Goal: Task Accomplishment & Management: Complete application form

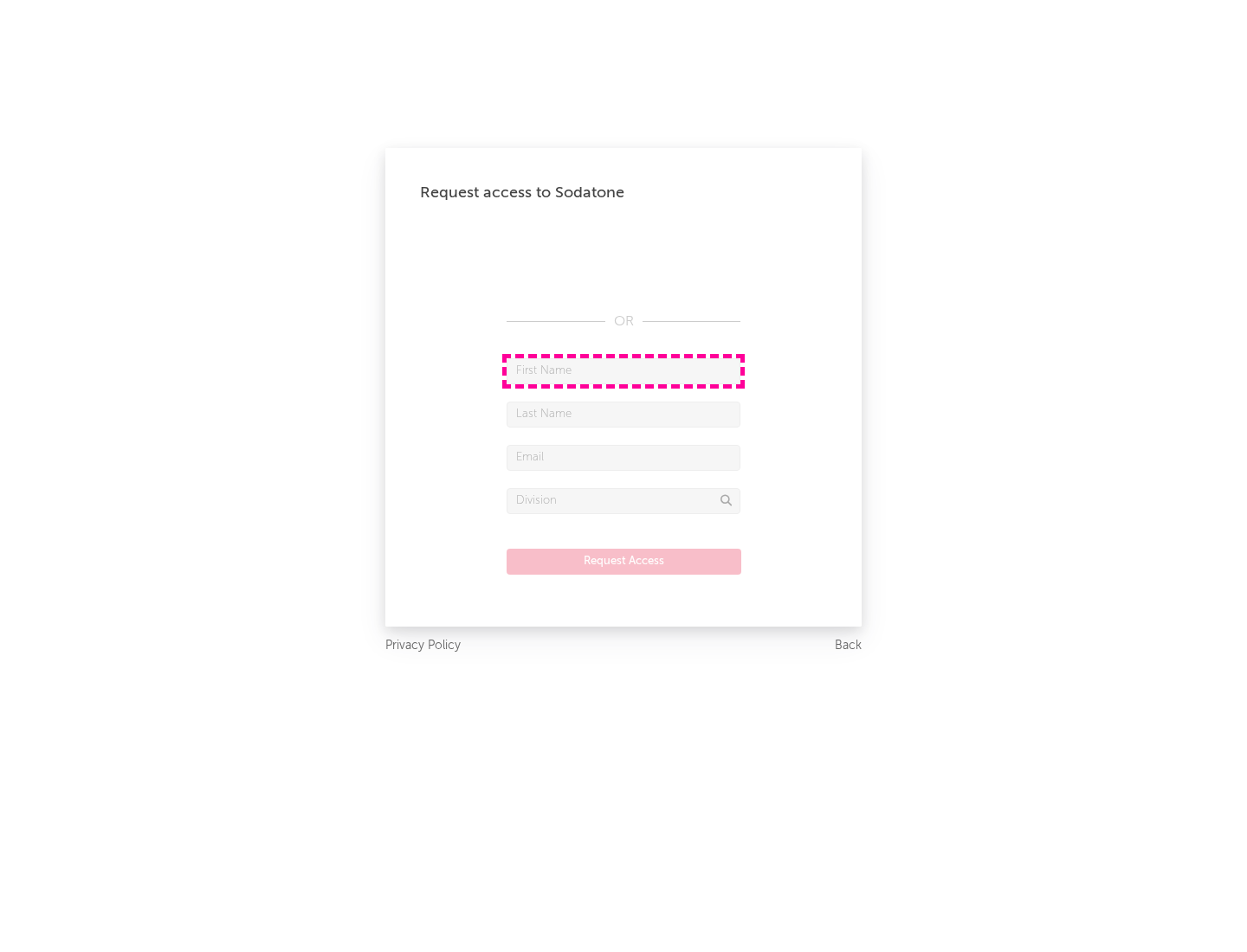
click at [624, 370] on input "text" at bounding box center [623, 370] width 233 height 26
type input "[PERSON_NAME]"
click at [624, 414] on input "text" at bounding box center [623, 414] width 233 height 26
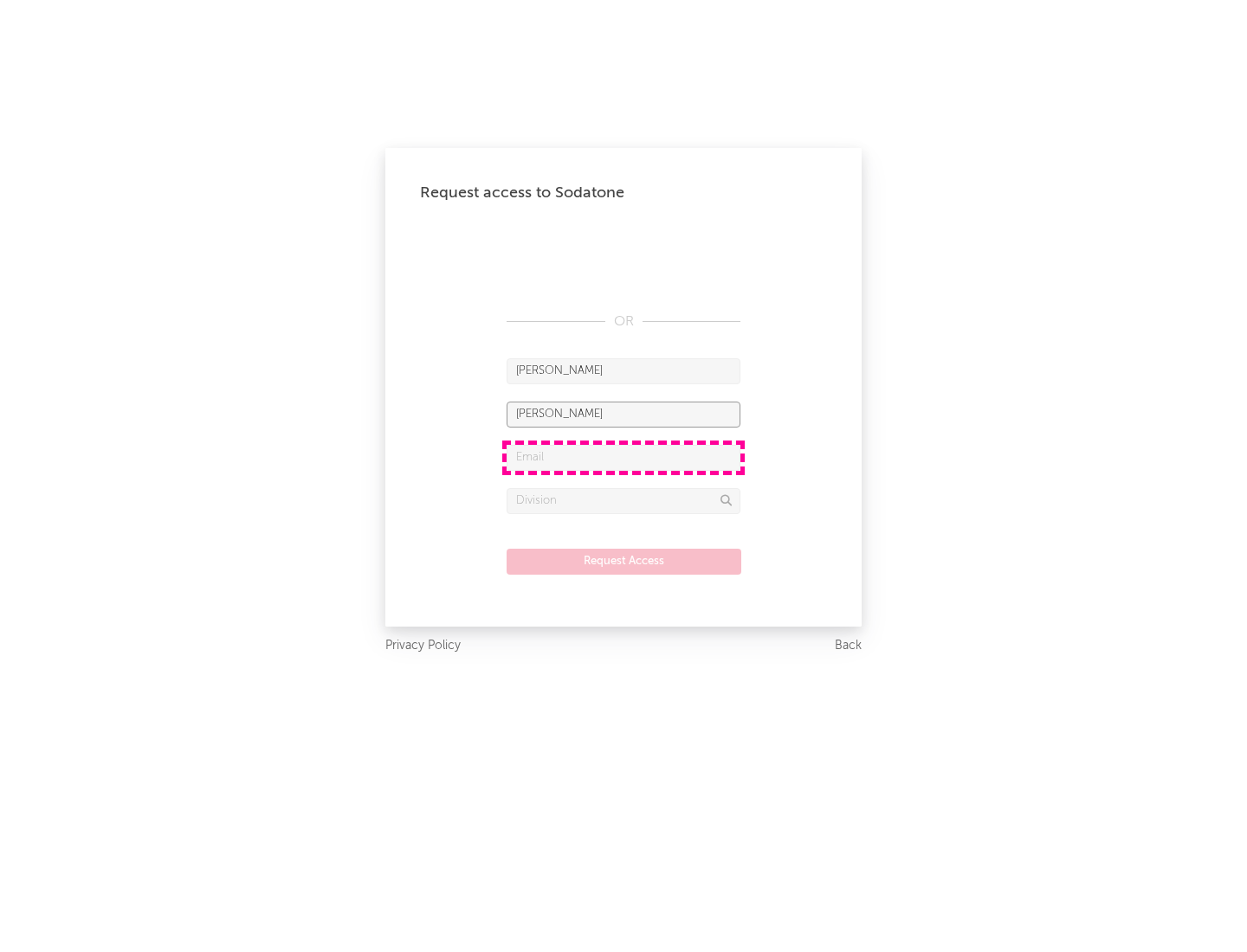
type input "[PERSON_NAME]"
click at [624, 457] on input "text" at bounding box center [623, 457] width 233 height 26
type input "[EMAIL_ADDRESS][DOMAIN_NAME]"
click at [624, 501] on input "text" at bounding box center [623, 501] width 233 height 26
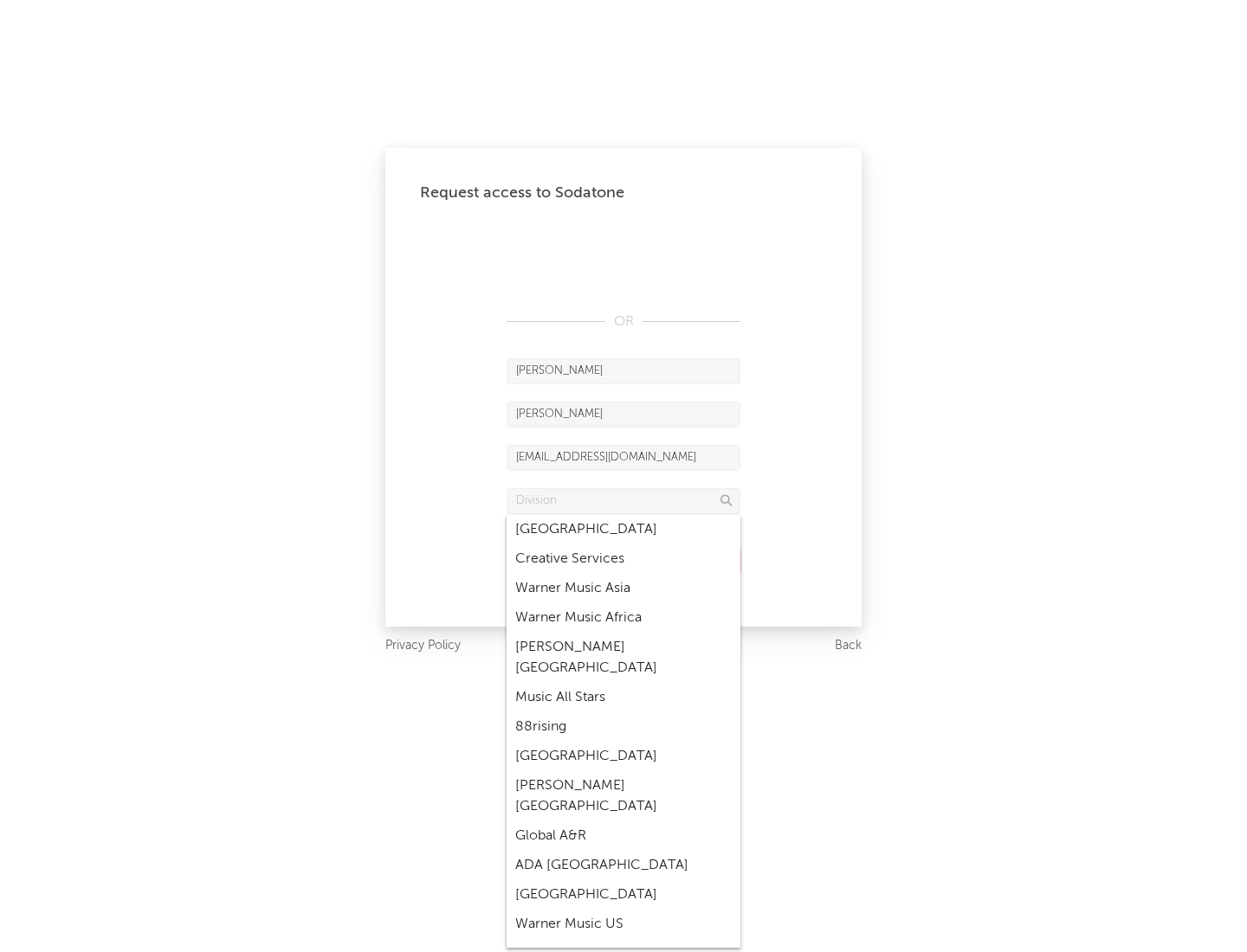
click at [618, 683] on div "Music All Stars" at bounding box center [623, 697] width 233 height 29
type input "Music All Stars"
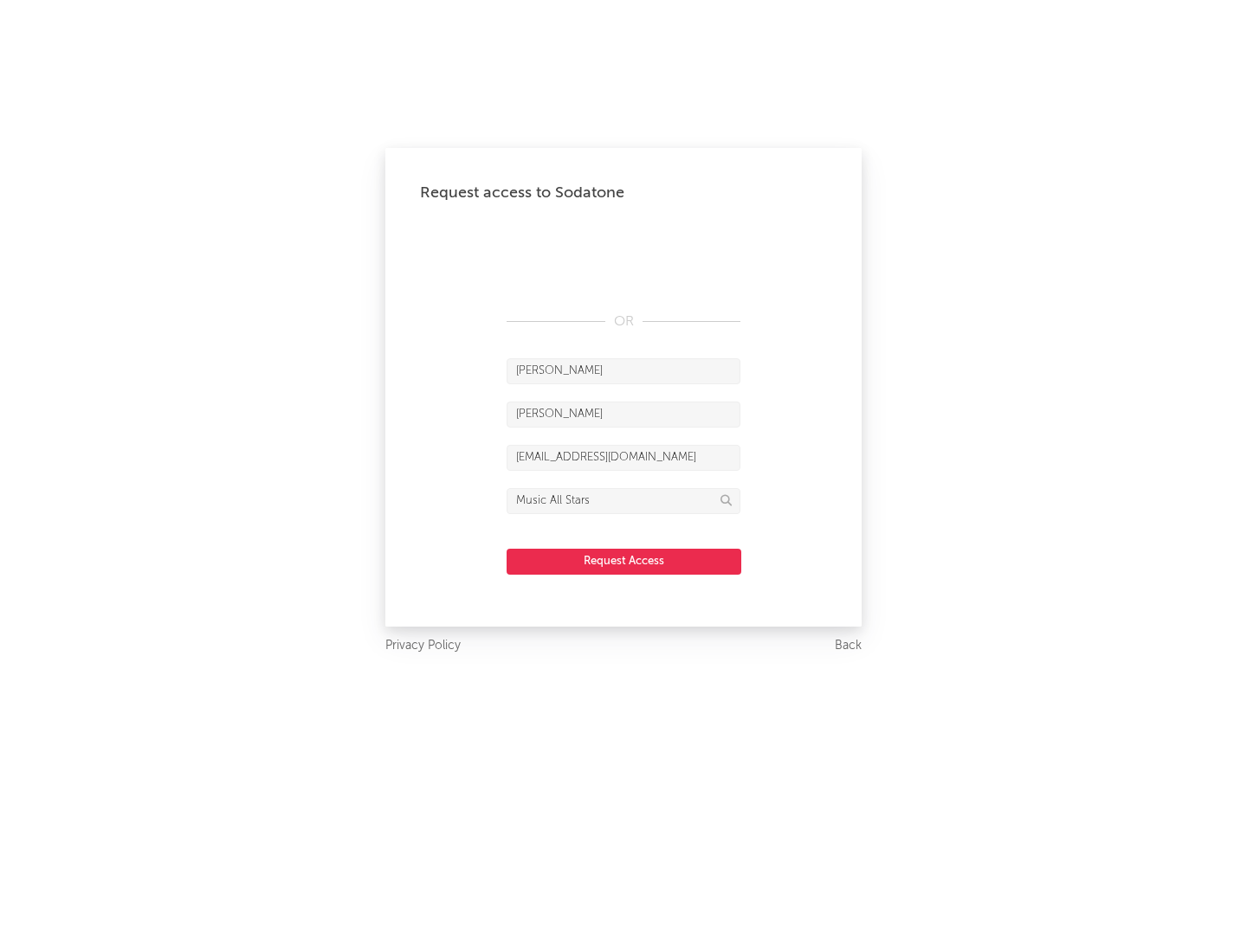
click at [624, 561] on button "Request Access" at bounding box center [624, 561] width 234 height 26
